Goal: Navigation & Orientation: Find specific page/section

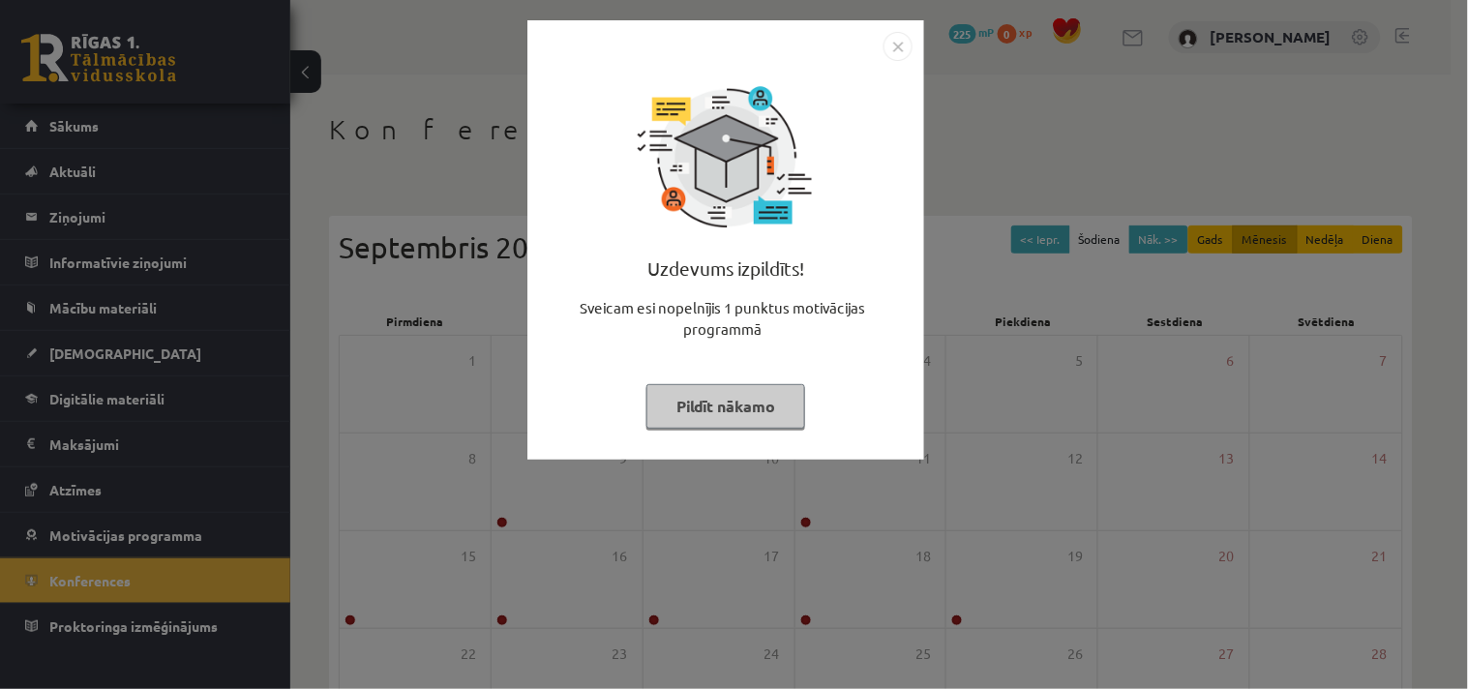
click at [894, 50] on img "Close" at bounding box center [898, 46] width 29 height 29
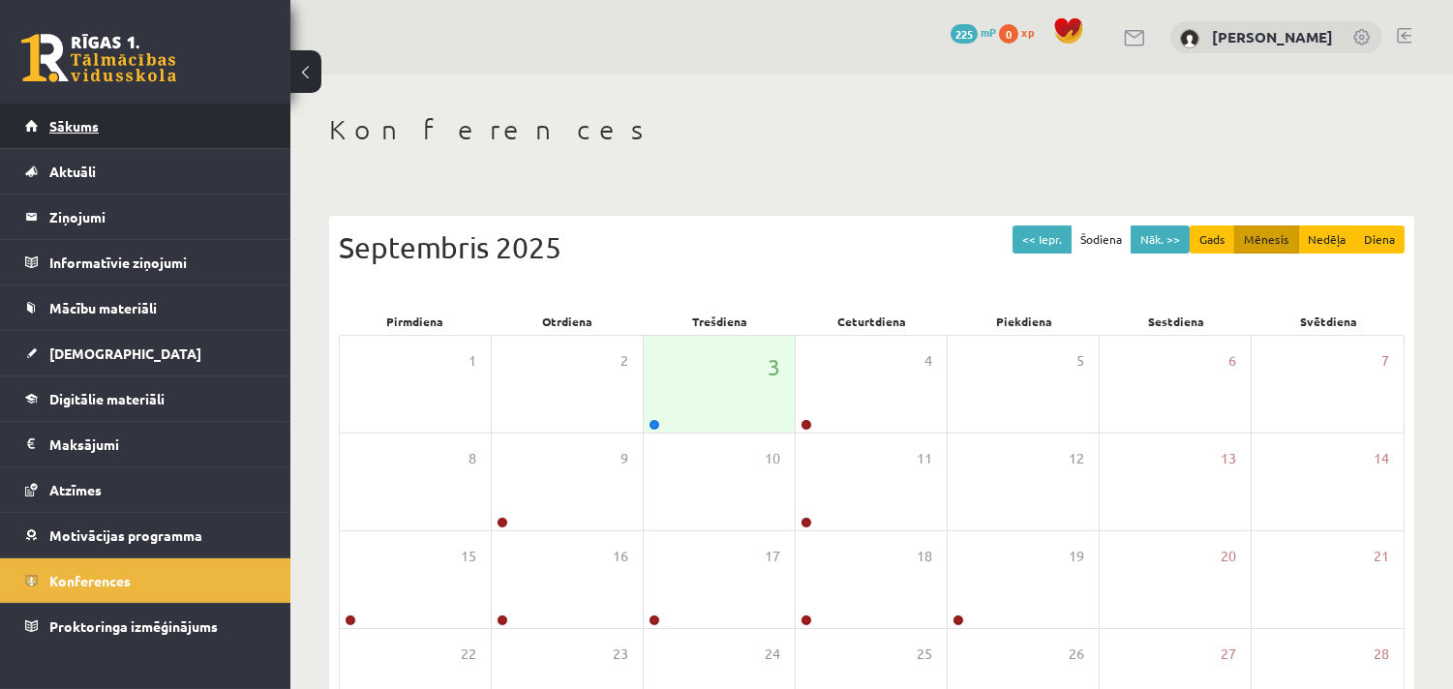
click at [166, 130] on link "Sākums" at bounding box center [145, 126] width 241 height 45
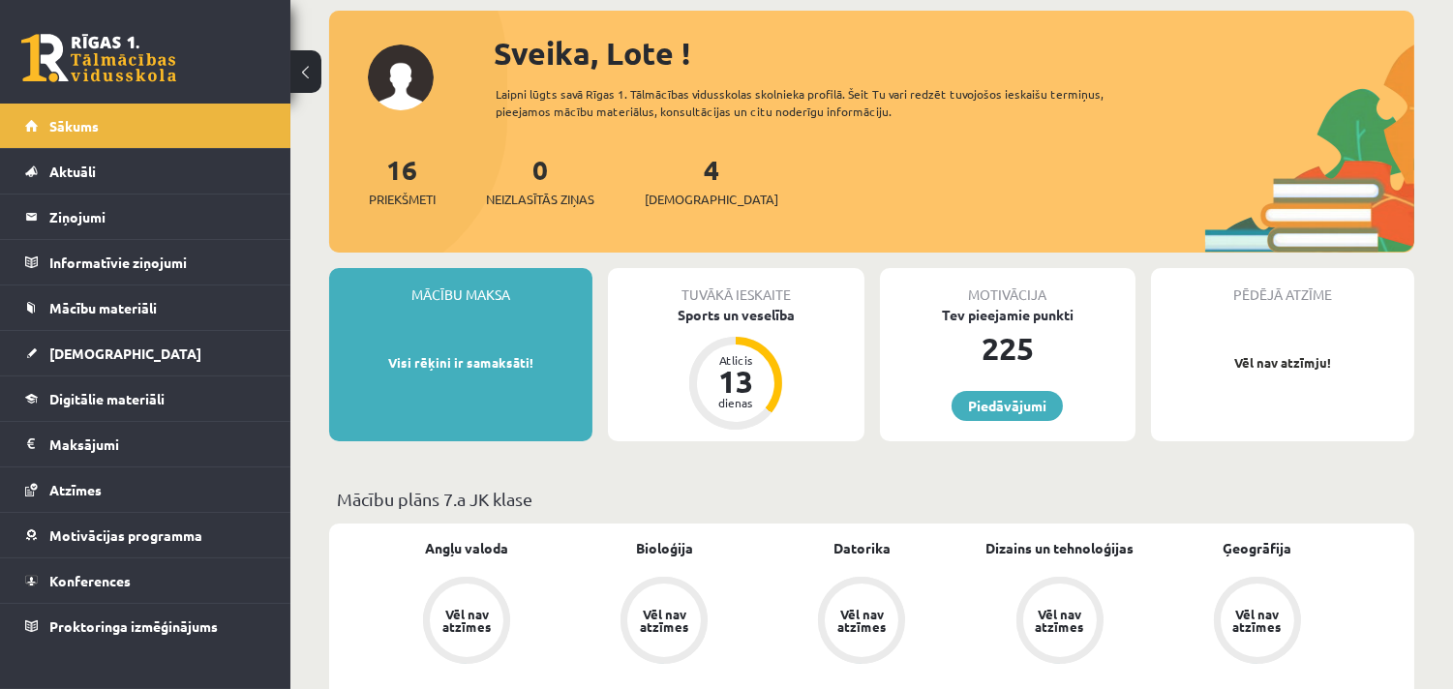
scroll to position [22, 0]
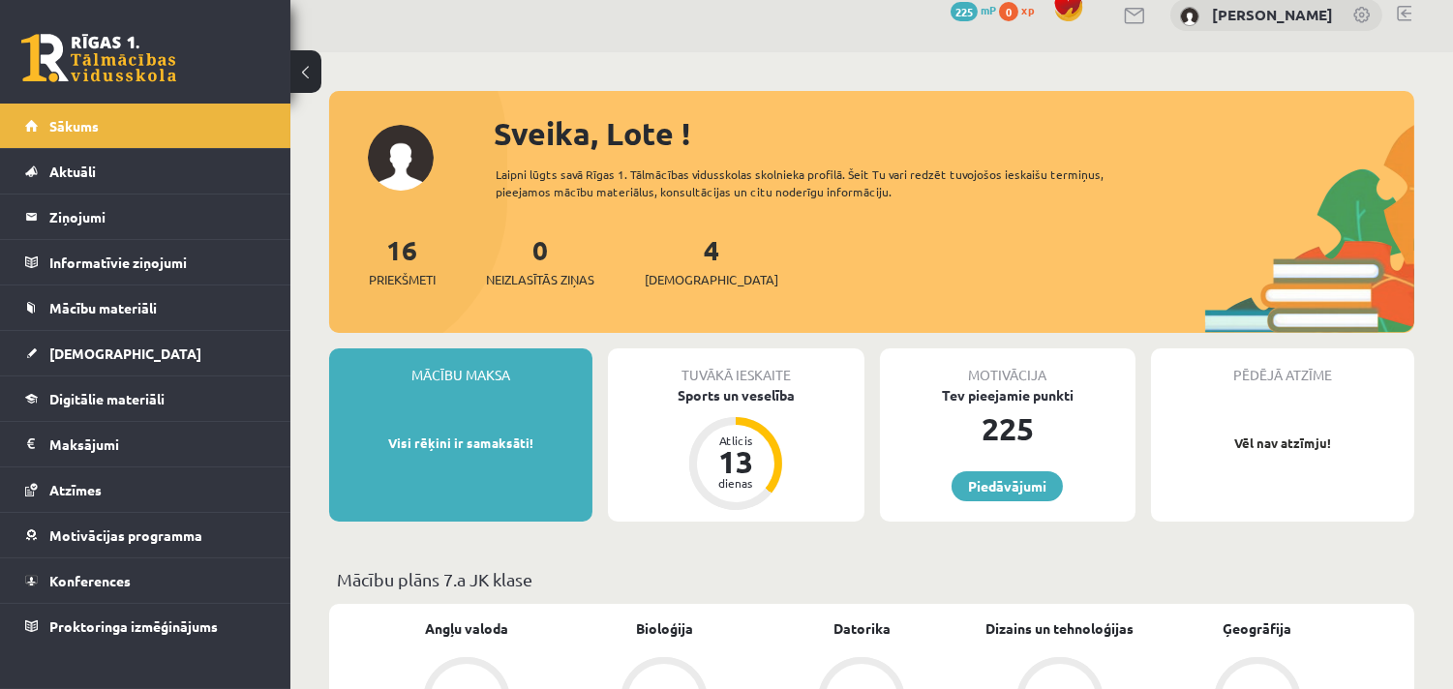
click at [866, 527] on div "Mācību maksa Visi rēķini ir samaksāti! Tuvākā ieskaite Sports un veselība Atlic…" at bounding box center [871, 442] width 1085 height 189
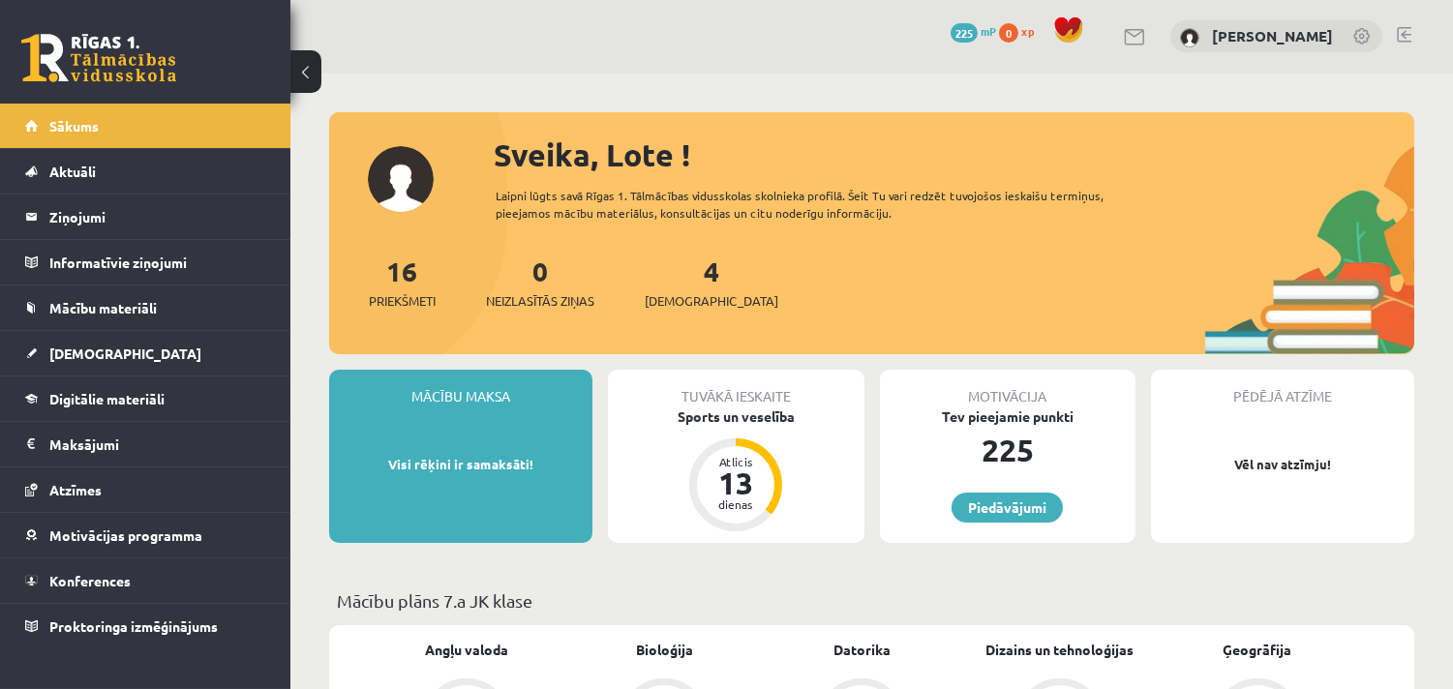
scroll to position [0, 0]
click at [1407, 31] on link at bounding box center [1404, 35] width 15 height 15
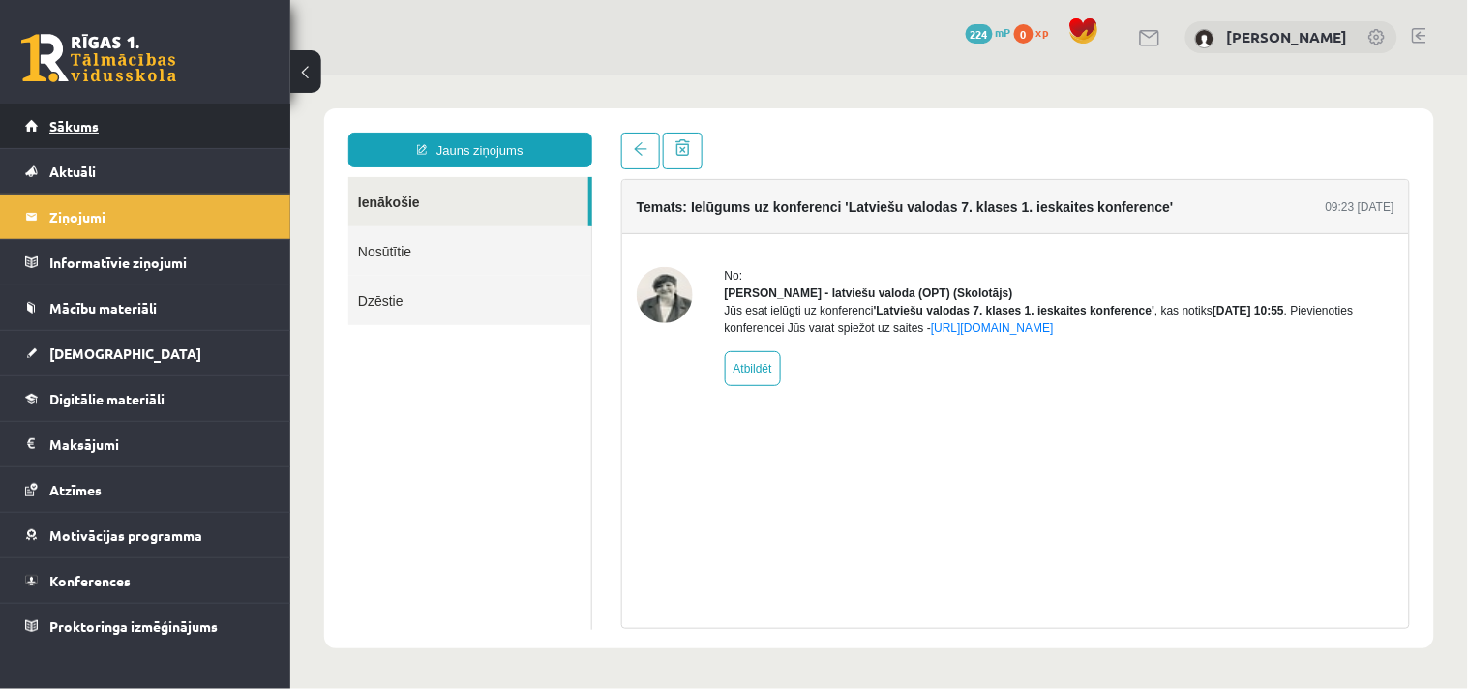
click at [227, 142] on link "Sākums" at bounding box center [145, 126] width 241 height 45
